Goal: Find specific page/section: Find specific page/section

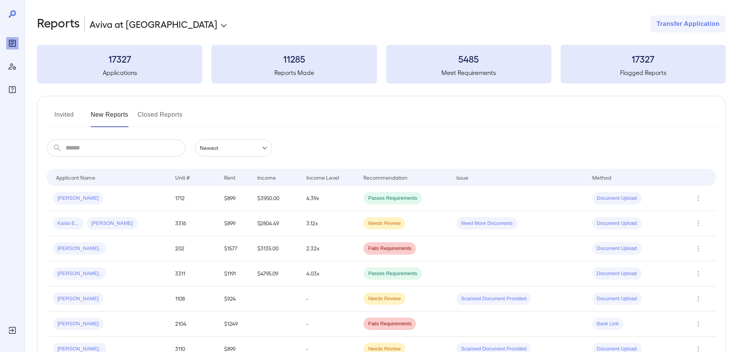
click at [56, 108] on button "Invited" at bounding box center [64, 117] width 35 height 19
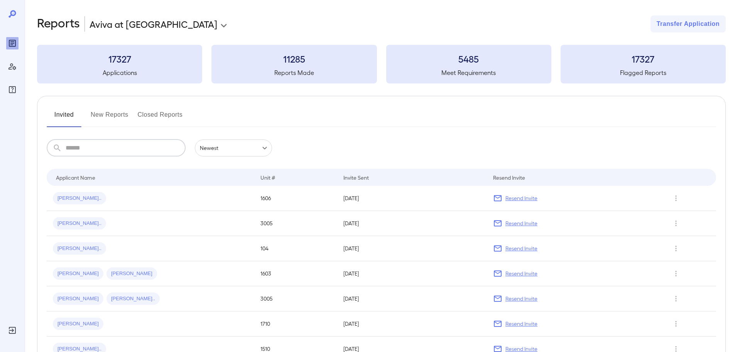
click at [117, 146] on input "text" at bounding box center [126, 147] width 120 height 17
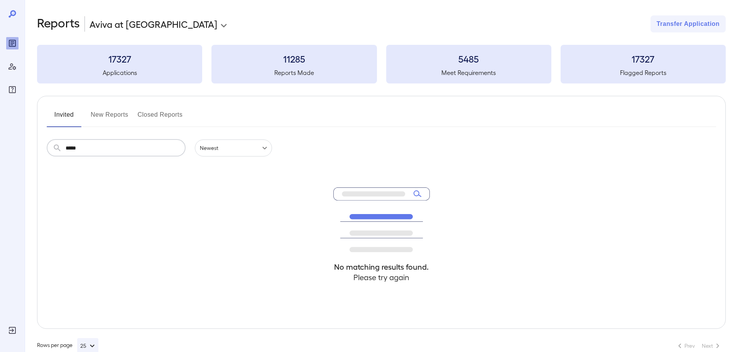
type input "*****"
click at [117, 113] on button "New Reports" at bounding box center [110, 117] width 38 height 19
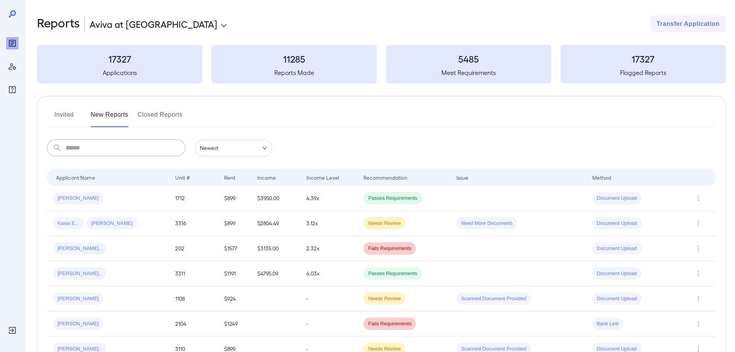
click at [99, 149] on input "text" at bounding box center [126, 147] width 120 height 17
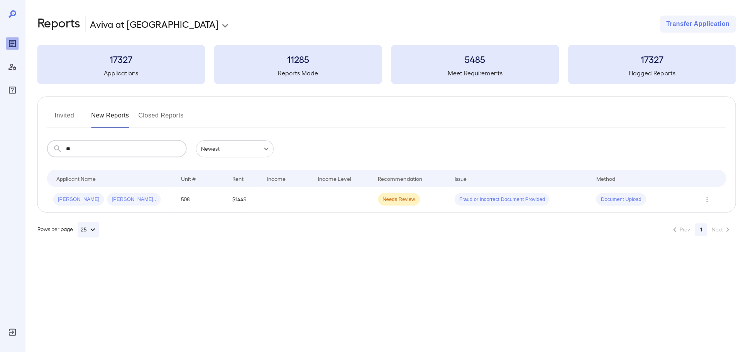
type input "*"
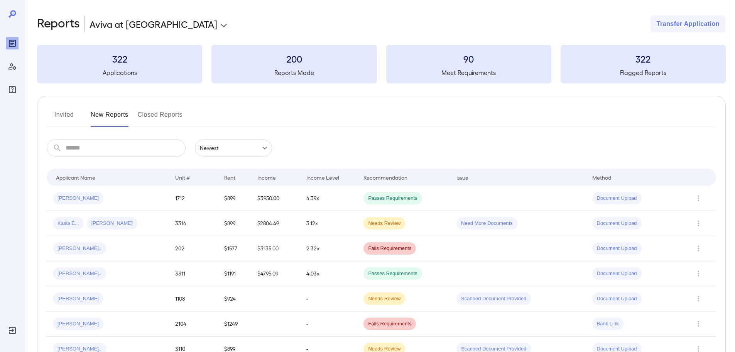
click at [58, 116] on button "Invited" at bounding box center [64, 117] width 35 height 19
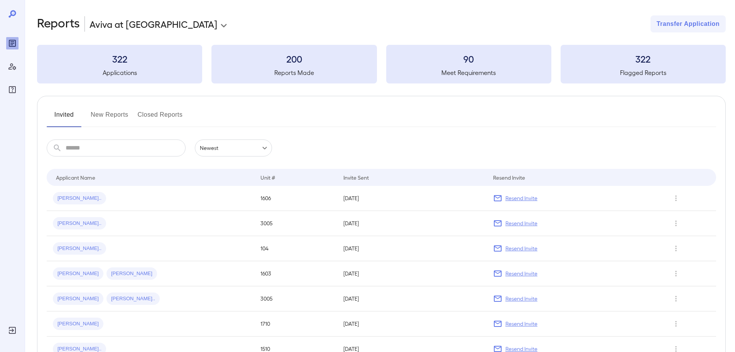
click at [100, 150] on input "text" at bounding box center [126, 147] width 120 height 17
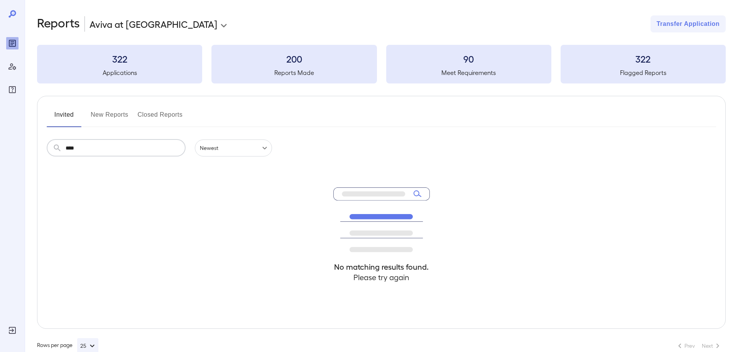
type input "*****"
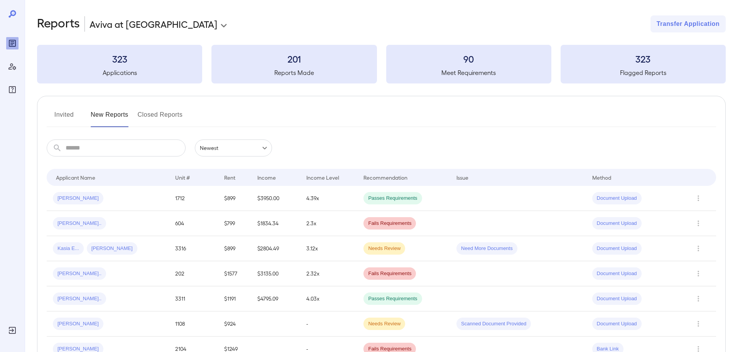
click at [65, 114] on button "Invited" at bounding box center [64, 117] width 35 height 19
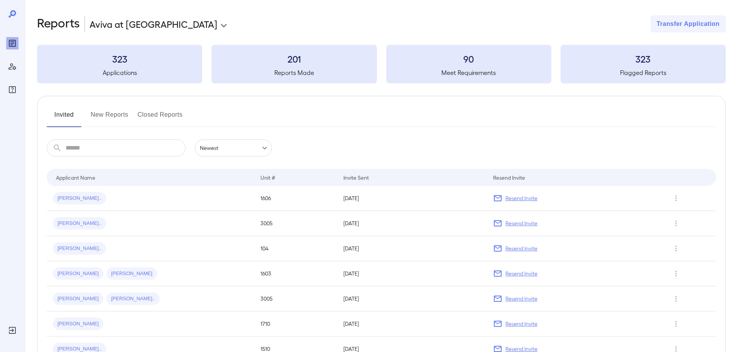
drag, startPoint x: 92, startPoint y: 154, endPoint x: 88, endPoint y: 151, distance: 4.8
click at [91, 154] on input "text" at bounding box center [126, 147] width 120 height 17
type input "*"
drag, startPoint x: 116, startPoint y: 117, endPoint x: 121, endPoint y: 132, distance: 16.2
click at [115, 117] on button "New Reports" at bounding box center [110, 117] width 38 height 19
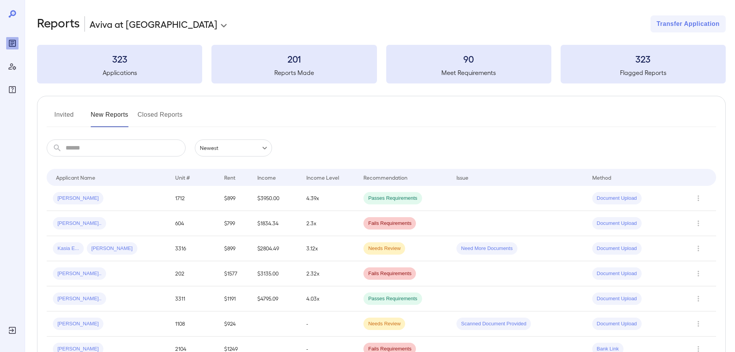
click at [95, 143] on input "text" at bounding box center [126, 147] width 120 height 17
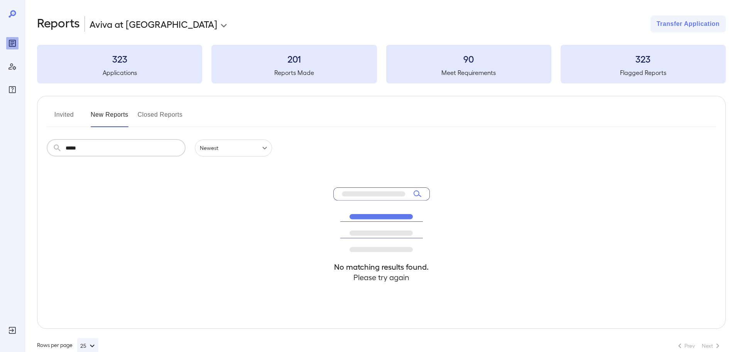
type input "*****"
click at [64, 117] on button "Invited" at bounding box center [64, 117] width 35 height 19
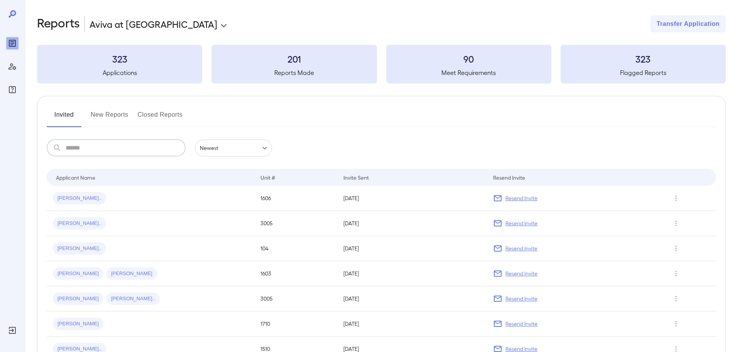
click at [95, 151] on input "text" at bounding box center [126, 147] width 120 height 17
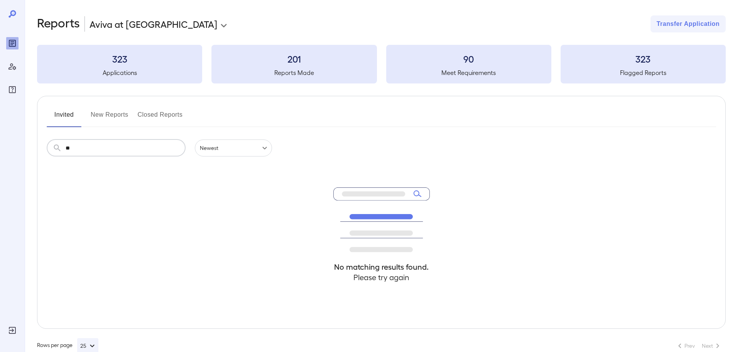
type input "*"
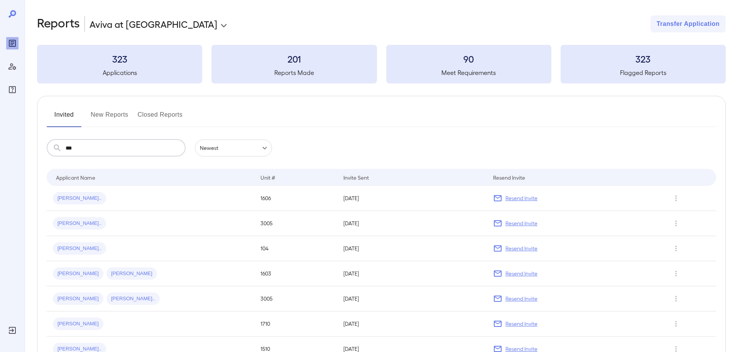
type input "****"
